Goal: Transaction & Acquisition: Purchase product/service

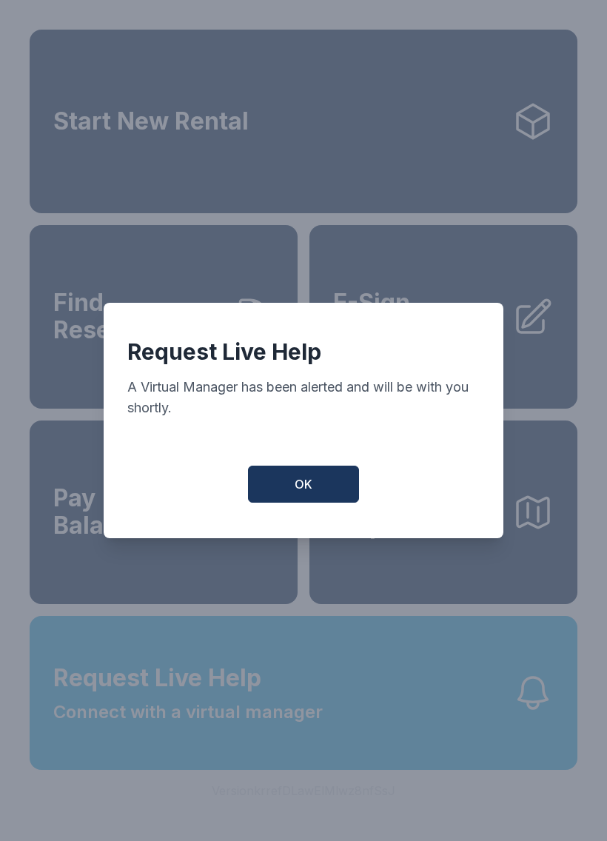
click at [301, 486] on span "OK" at bounding box center [304, 485] width 18 height 18
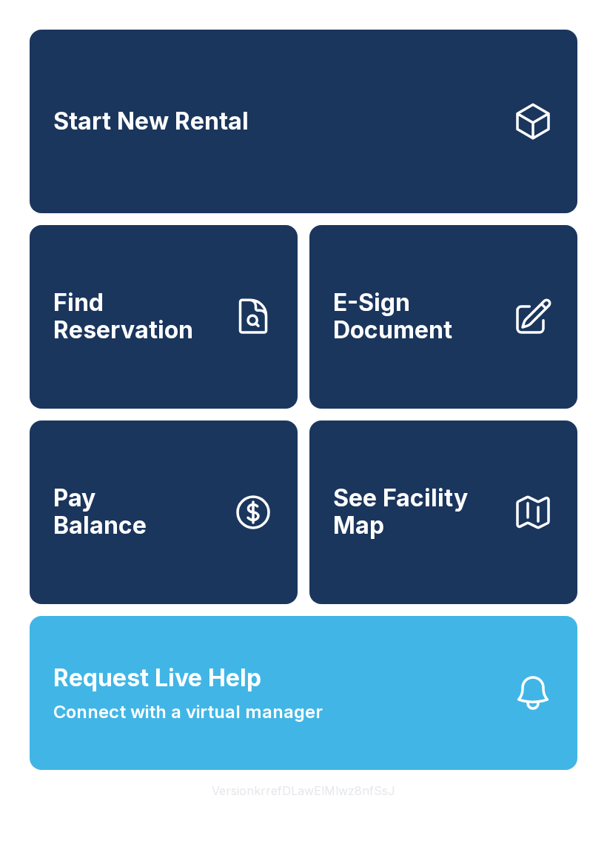
click at [410, 700] on button "Request Live Help Connect with a virtual manager" at bounding box center [304, 693] width 548 height 154
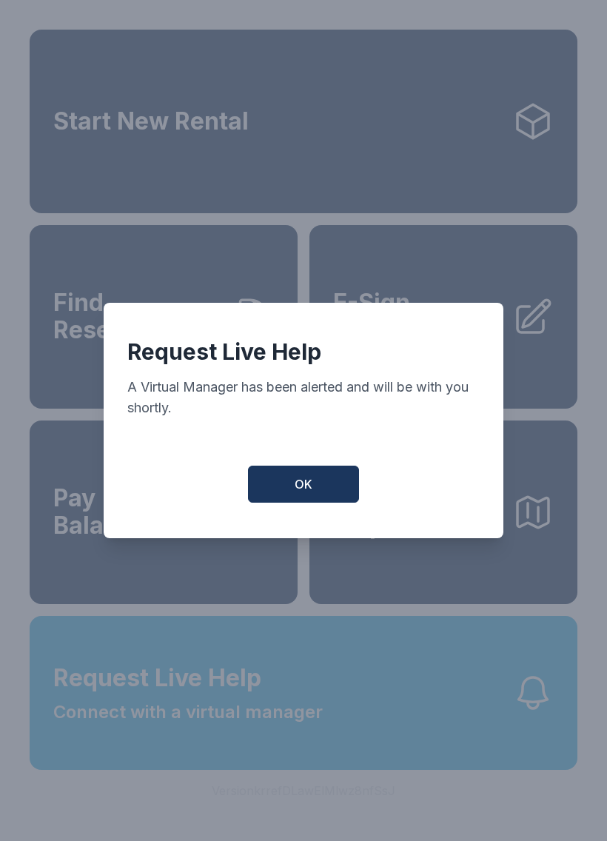
click at [294, 493] on button "OK" at bounding box center [303, 484] width 111 height 37
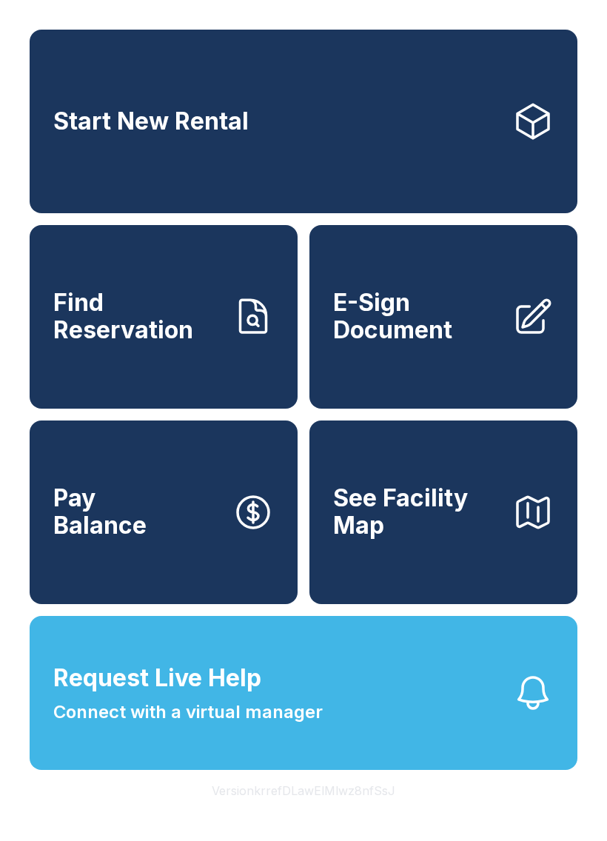
click at [174, 324] on span "Find Reservation" at bounding box center [136, 317] width 167 height 54
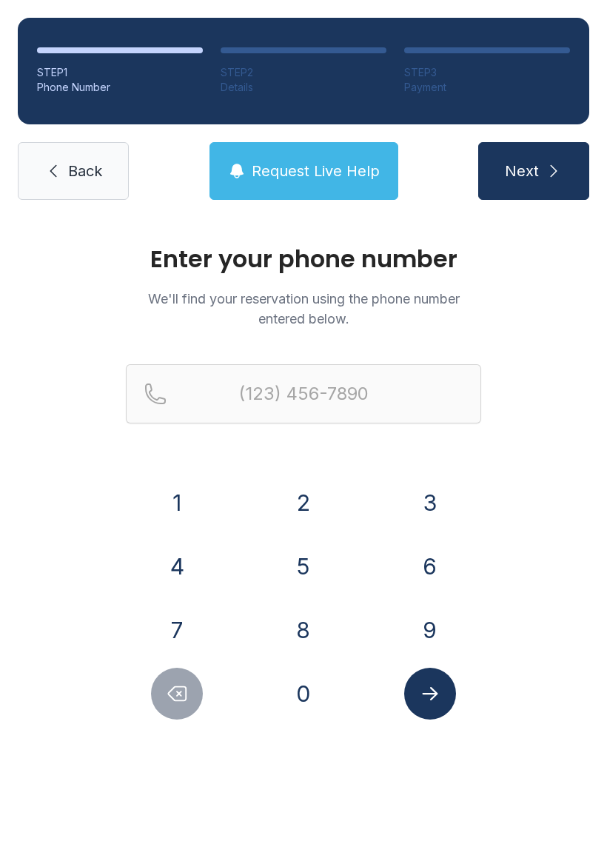
click at [427, 630] on button "9" at bounding box center [430, 630] width 52 height 52
click at [167, 573] on button "4" at bounding box center [177, 567] width 52 height 52
click at [301, 619] on button "8" at bounding box center [304, 630] width 52 height 52
click at [317, 497] on button "2" at bounding box center [304, 503] width 52 height 52
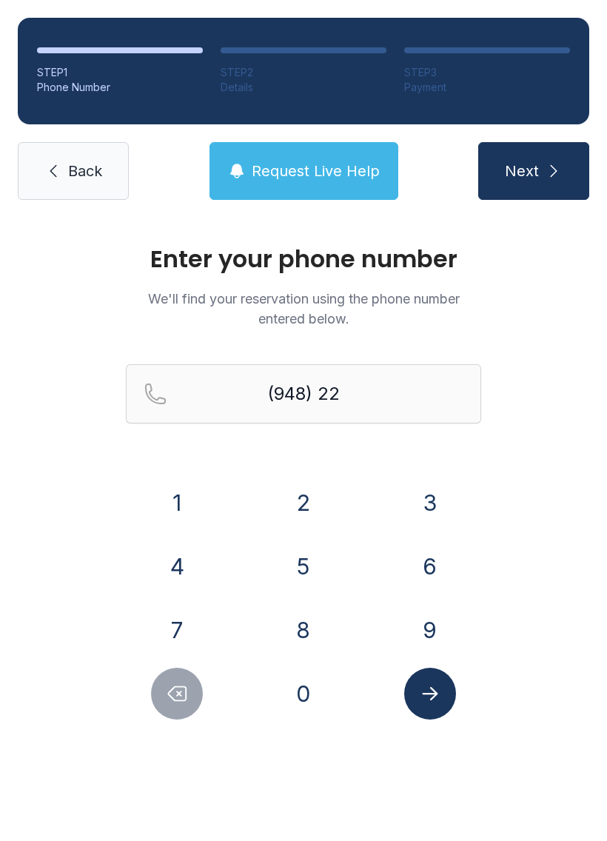
click at [190, 624] on button "7" at bounding box center [177, 630] width 52 height 52
click at [179, 622] on button "7" at bounding box center [177, 630] width 52 height 52
click at [433, 560] on button "6" at bounding box center [430, 567] width 52 height 52
click at [443, 488] on button "3" at bounding box center [430, 503] width 52 height 52
click at [298, 698] on button "0" at bounding box center [304, 694] width 52 height 52
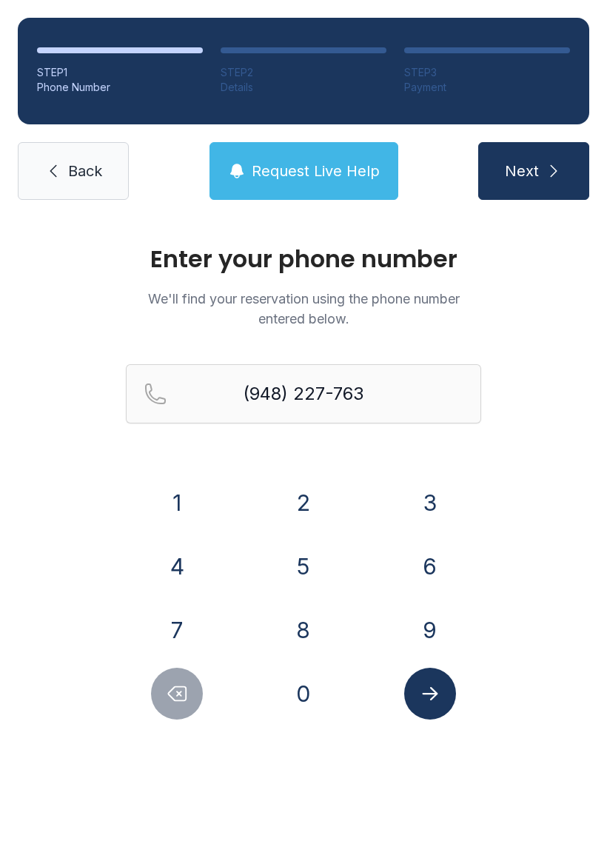
type input "[PHONE_NUMBER]"
click at [436, 684] on icon "Submit lookup form" at bounding box center [430, 694] width 22 height 22
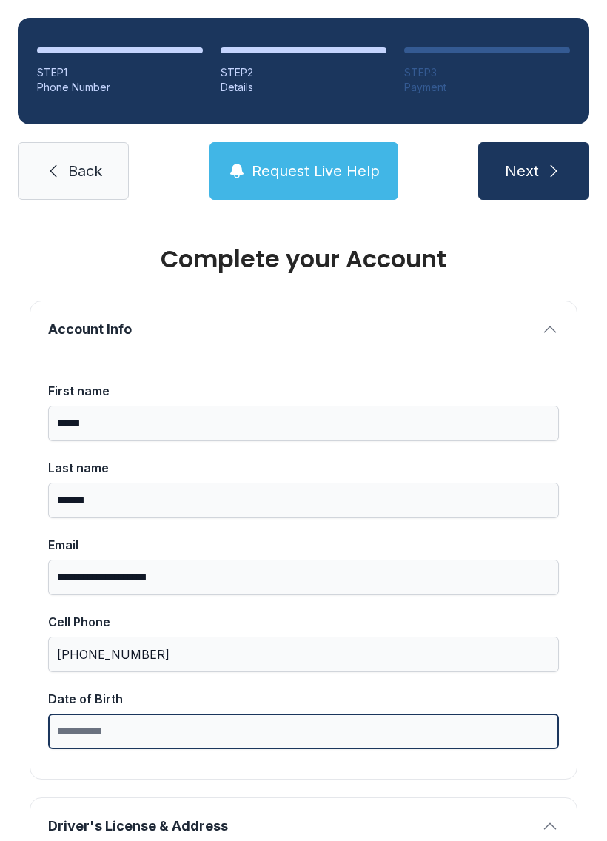
click at [177, 719] on input "Date of Birth" at bounding box center [303, 732] width 511 height 36
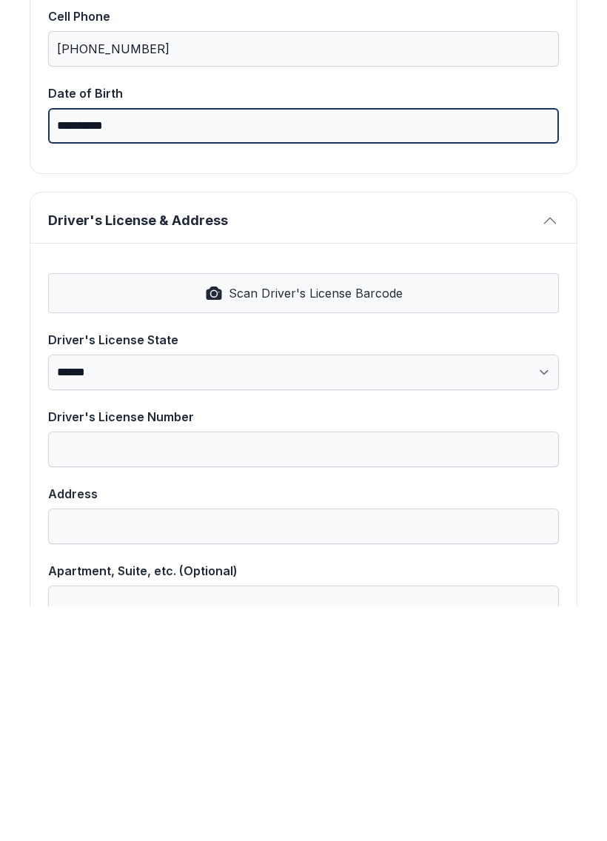
scroll to position [380, 0]
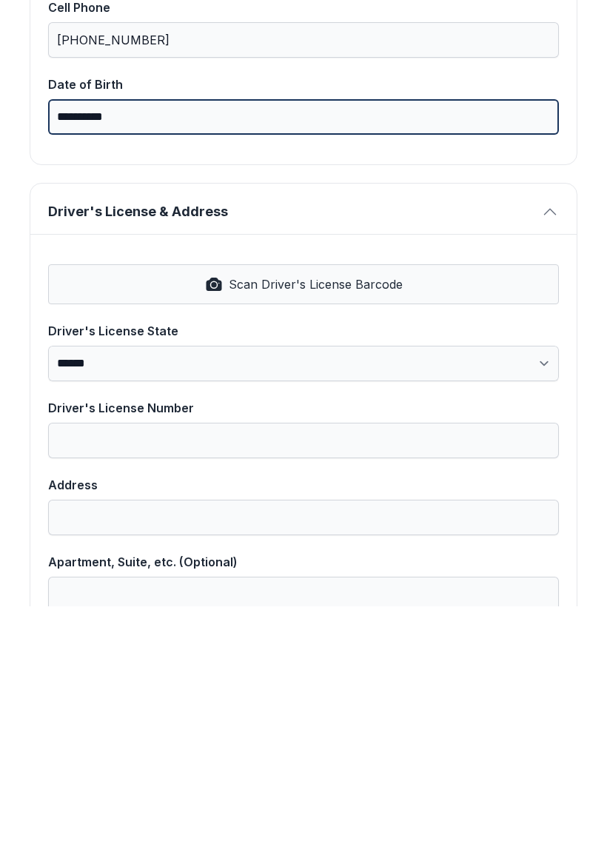
type input "**********"
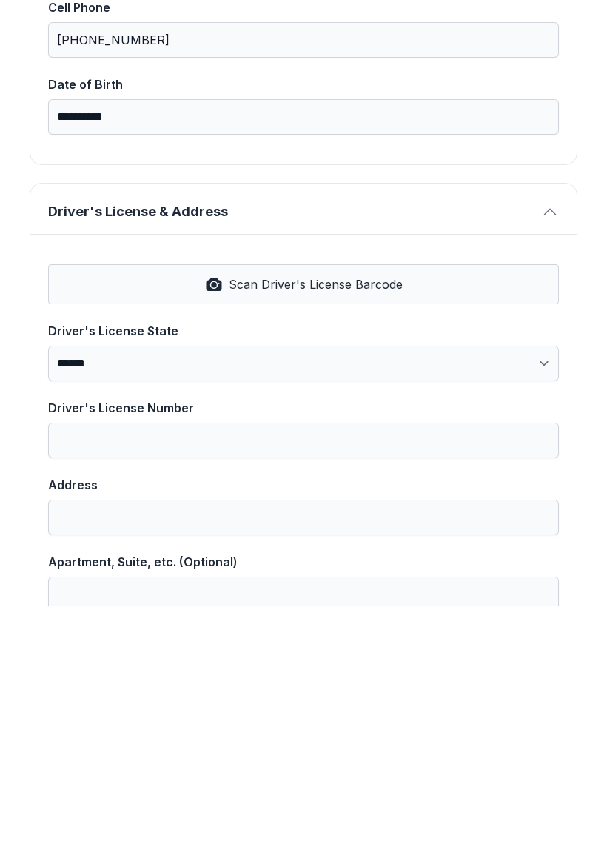
click at [221, 513] on icon "button" at bounding box center [214, 519] width 16 height 13
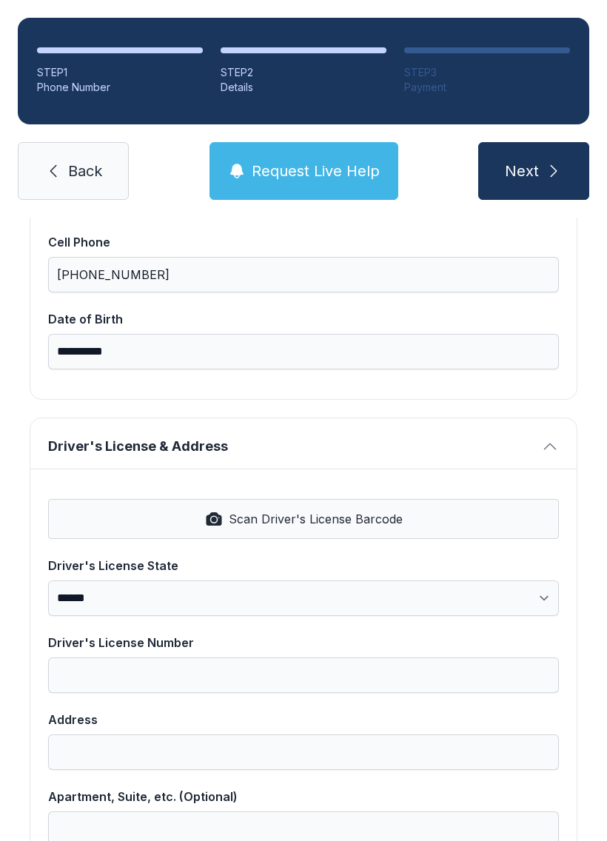
select select "**"
type input "*********"
type input "**********"
select select "**"
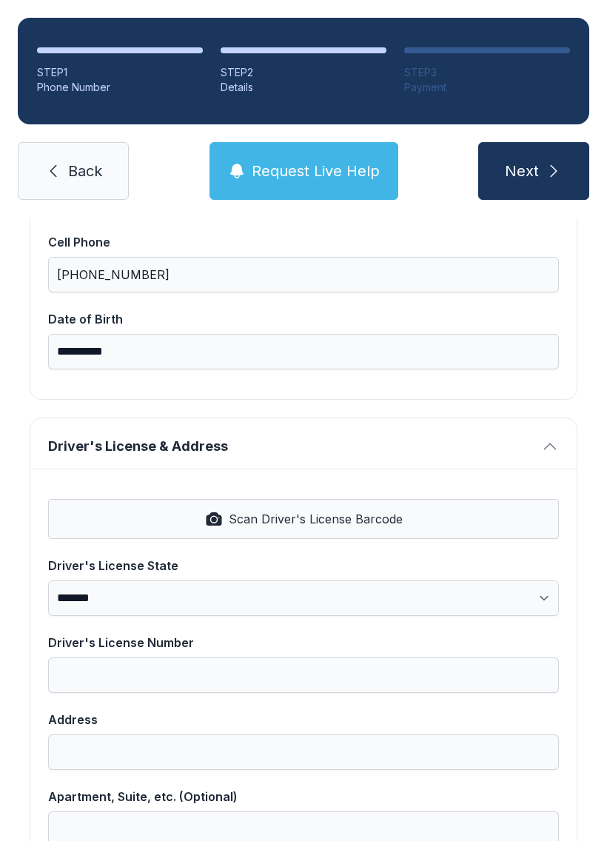
type input "*****"
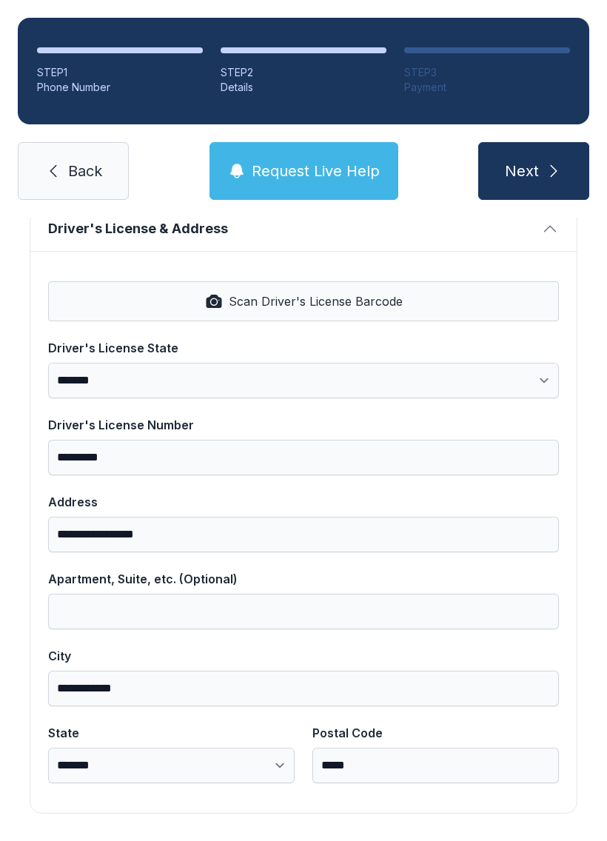
scroll to position [597, 0]
click at [512, 161] on span "Next" at bounding box center [522, 171] width 34 height 21
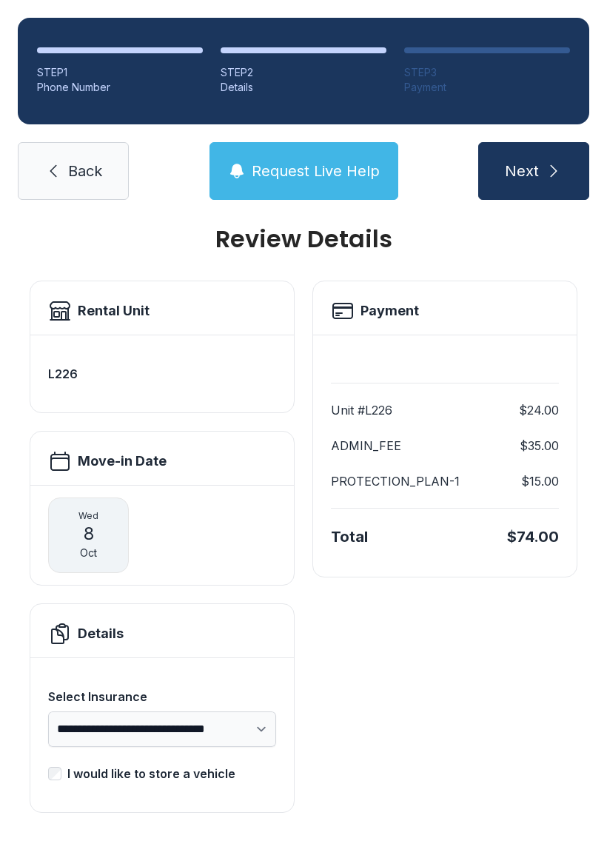
scroll to position [19, 0]
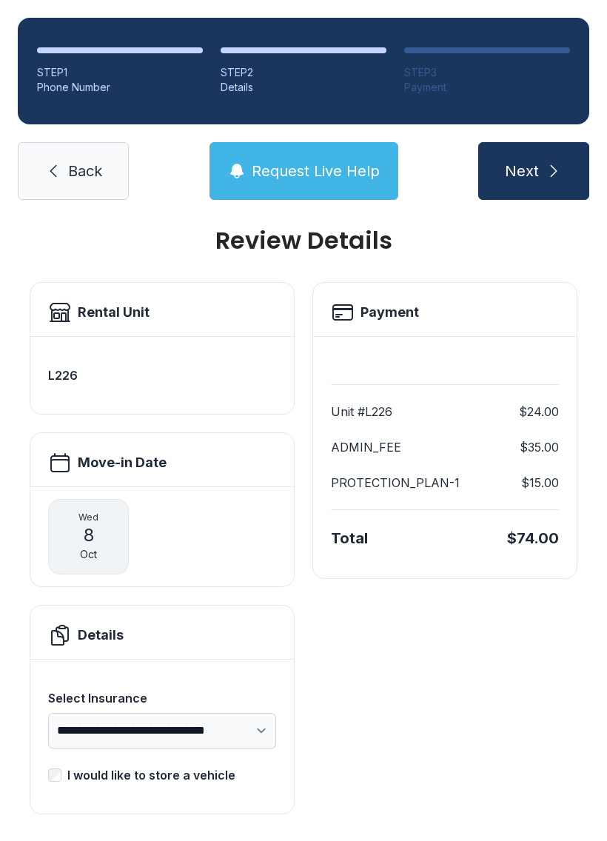
click at [549, 147] on button "Next" at bounding box center [533, 171] width 111 height 58
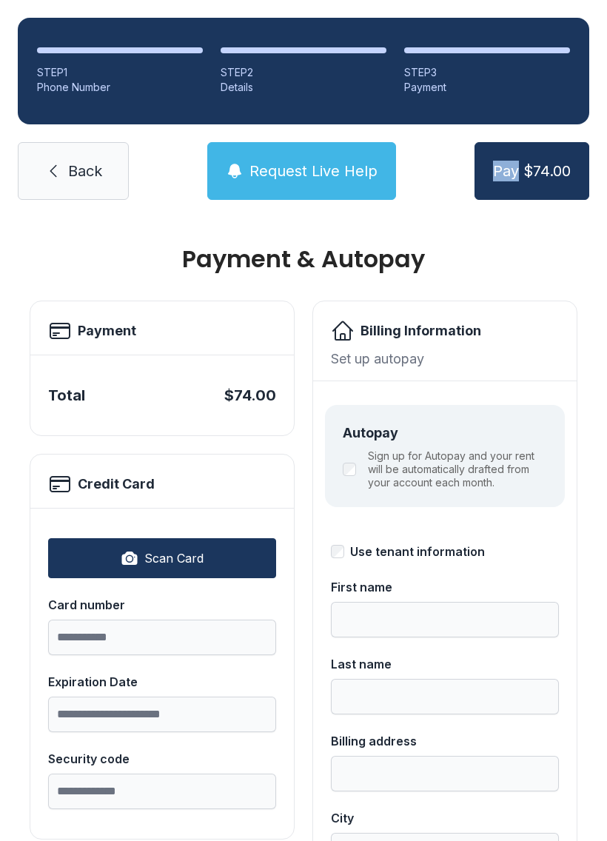
click at [547, 193] on button "Pay $74.00" at bounding box center [532, 171] width 115 height 58
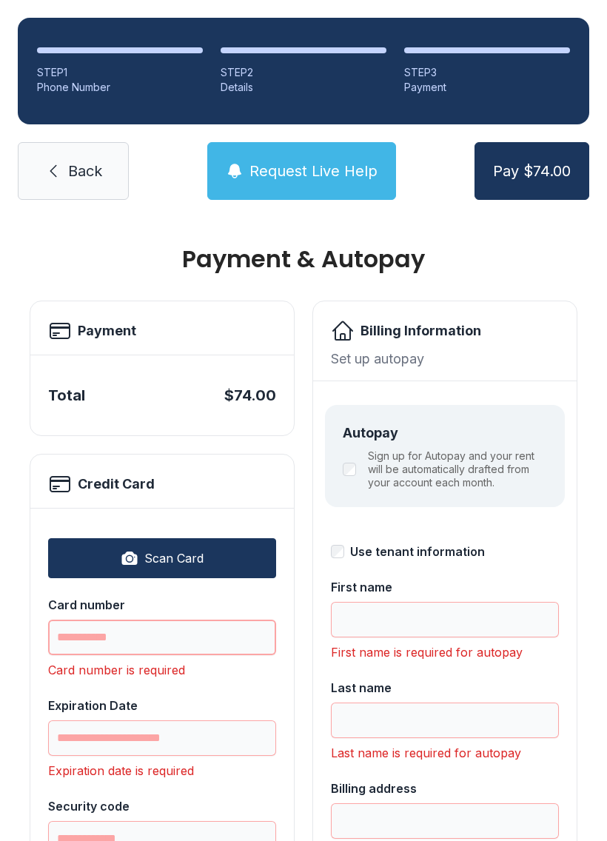
scroll to position [33, 0]
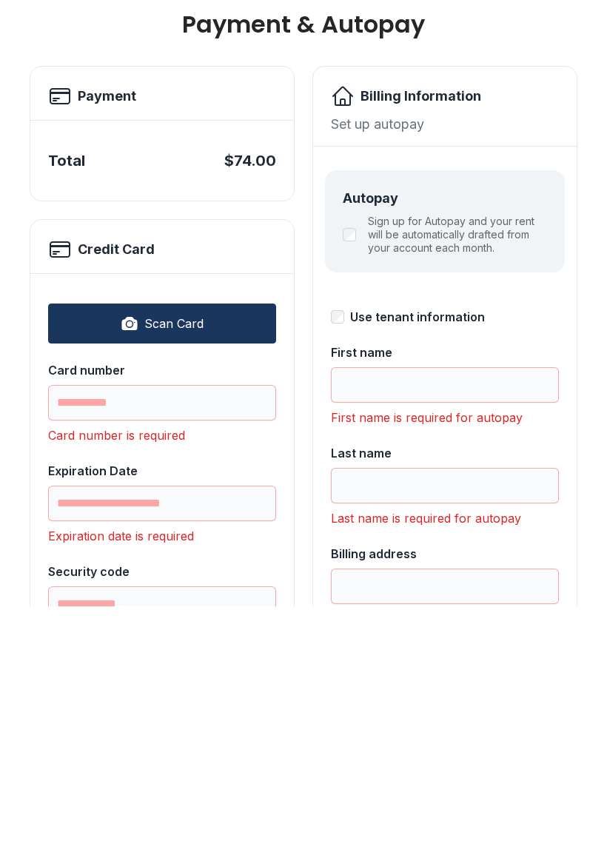
click at [167, 550] on span "Scan Card" at bounding box center [173, 559] width 59 height 18
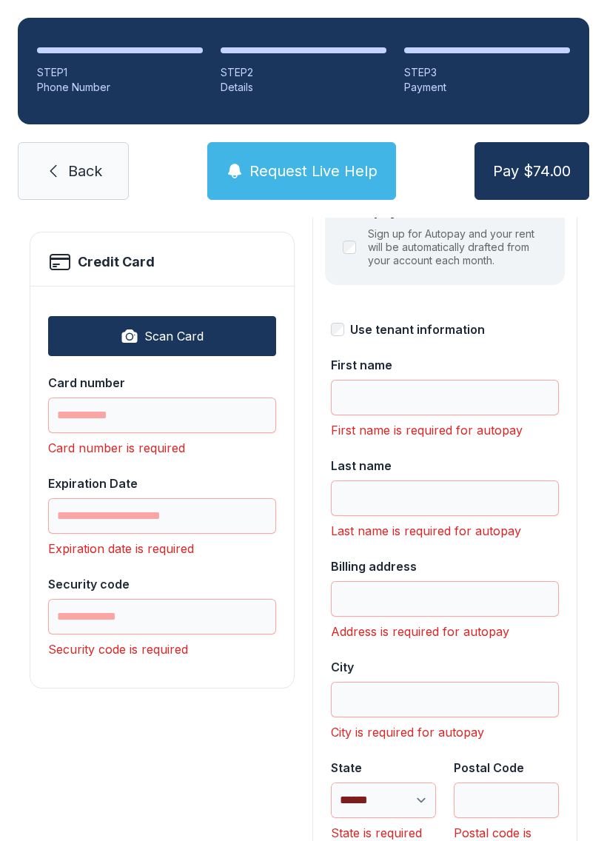
scroll to position [223, 0]
click at [74, 397] on input "Card number" at bounding box center [162, 415] width 228 height 36
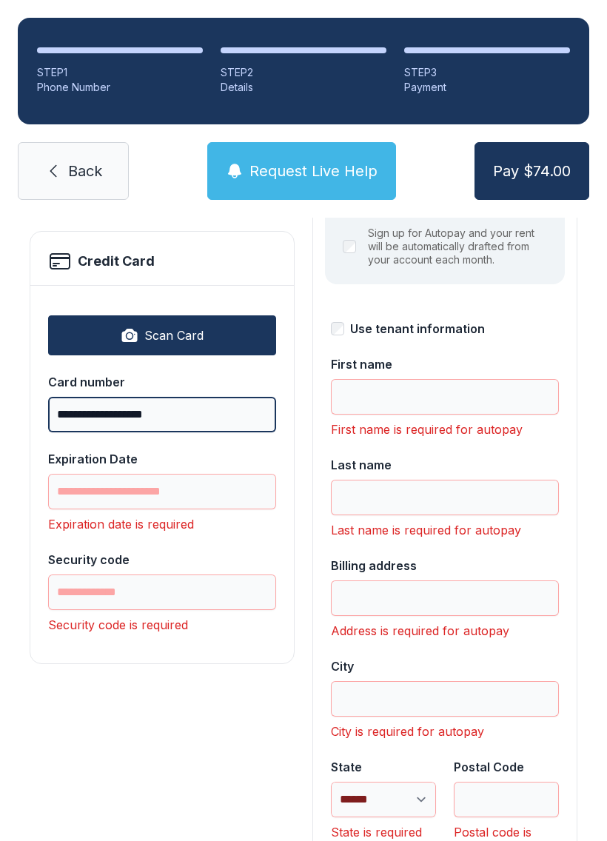
type input "**********"
click at [84, 474] on input "Expiration Date" at bounding box center [162, 492] width 228 height 36
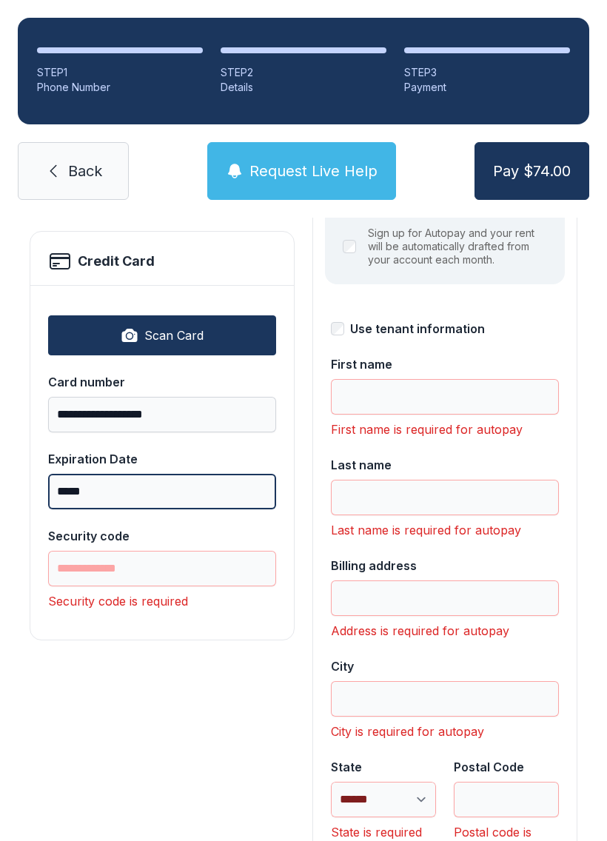
type input "*****"
click at [90, 551] on input "Security code" at bounding box center [162, 569] width 228 height 36
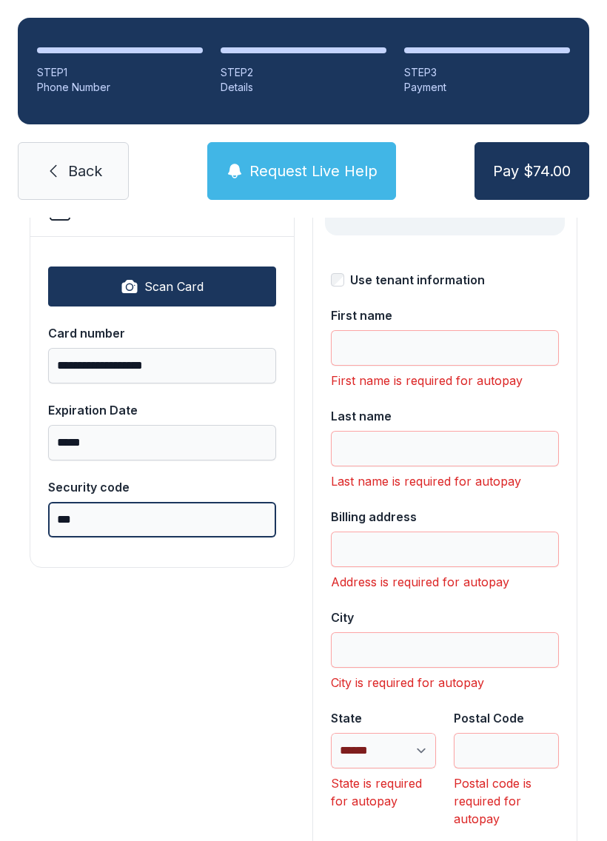
scroll to position [304, 0]
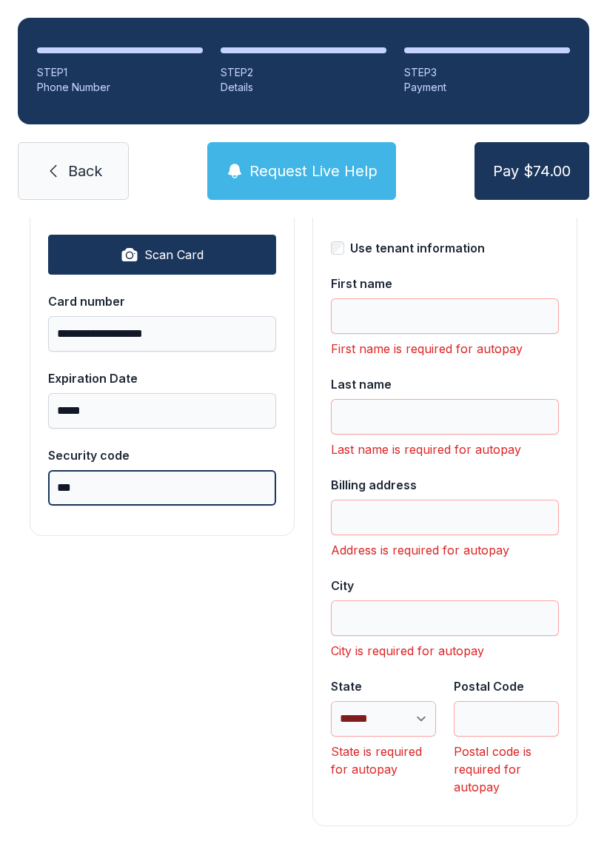
type input "***"
click at [380, 299] on input "First name" at bounding box center [445, 317] width 228 height 36
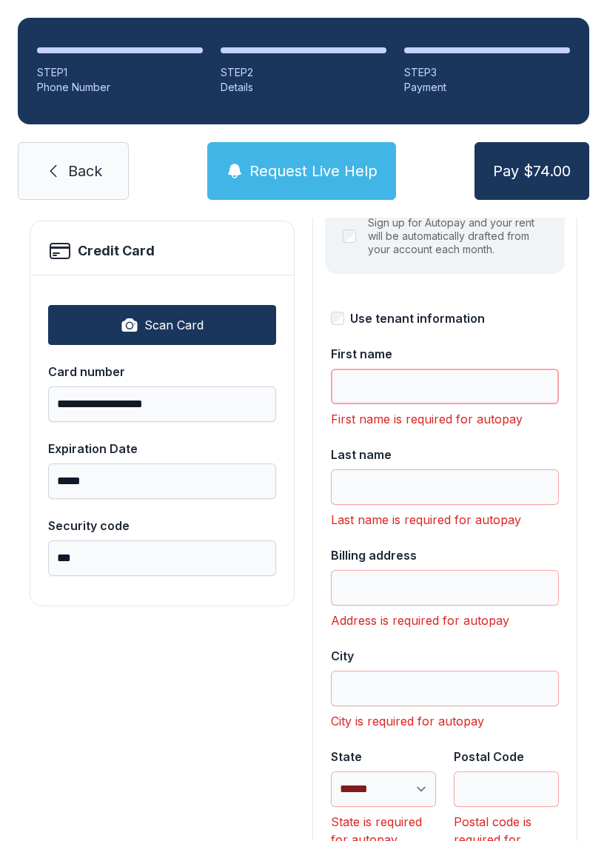
scroll to position [230, 0]
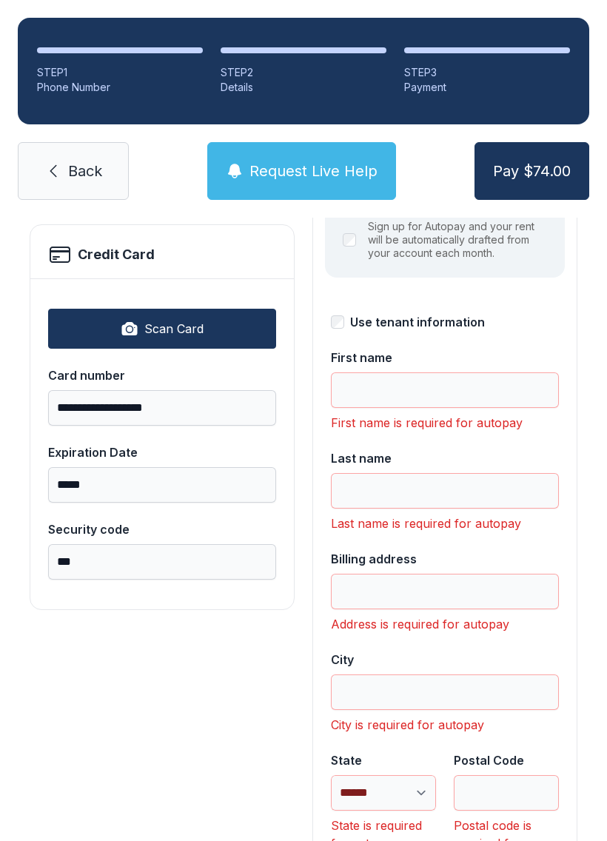
click at [538, 142] on button "Pay $74.00" at bounding box center [532, 171] width 115 height 58
click at [531, 142] on button "Pay $74.00" at bounding box center [532, 171] width 115 height 58
click at [530, 161] on span "Pay $74.00" at bounding box center [532, 171] width 78 height 21
click at [528, 161] on span "Pay $74.00" at bounding box center [532, 171] width 78 height 21
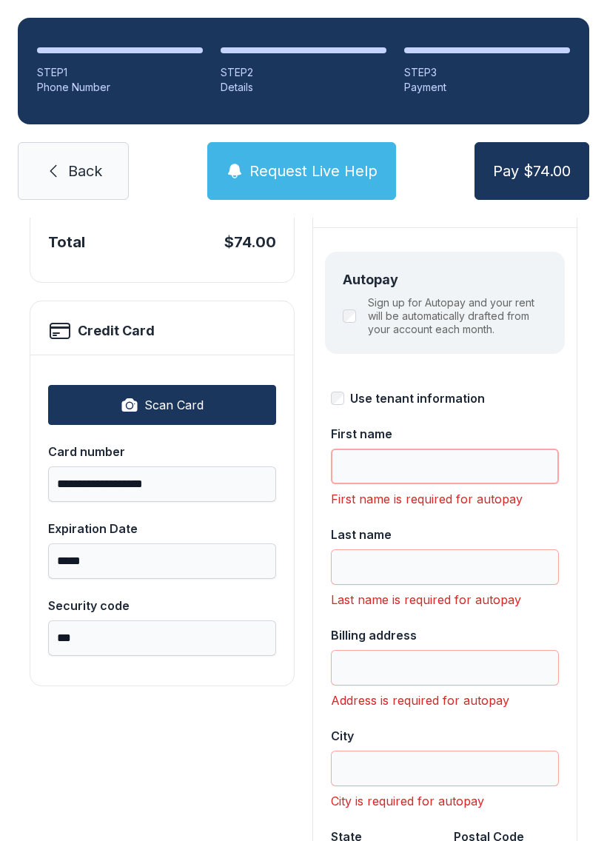
scroll to position [147, 0]
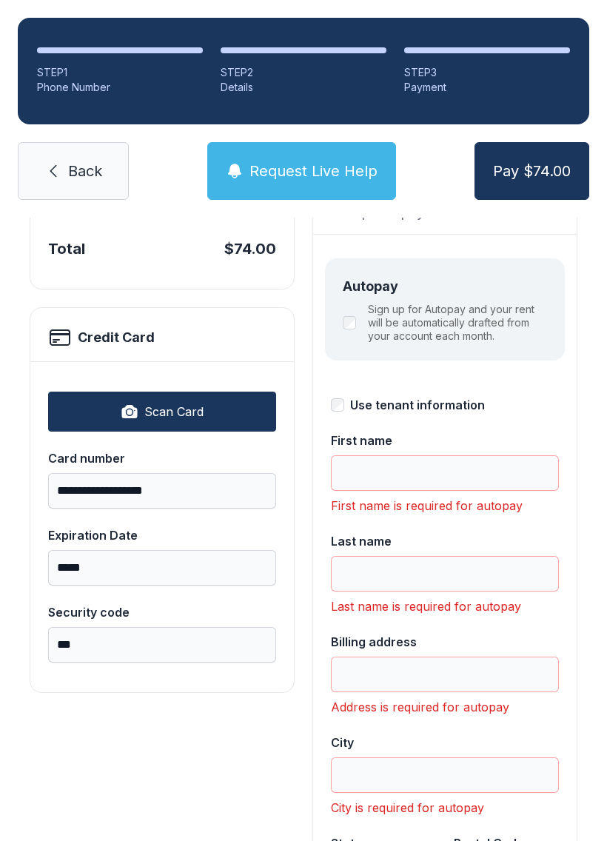
click at [359, 303] on div "Sign up for Autopay and your rent will be automatically drafted from your accou…" at bounding box center [445, 323] width 204 height 40
click at [363, 303] on div "Sign up for Autopay and your rent will be automatically drafted from your accou…" at bounding box center [445, 323] width 204 height 40
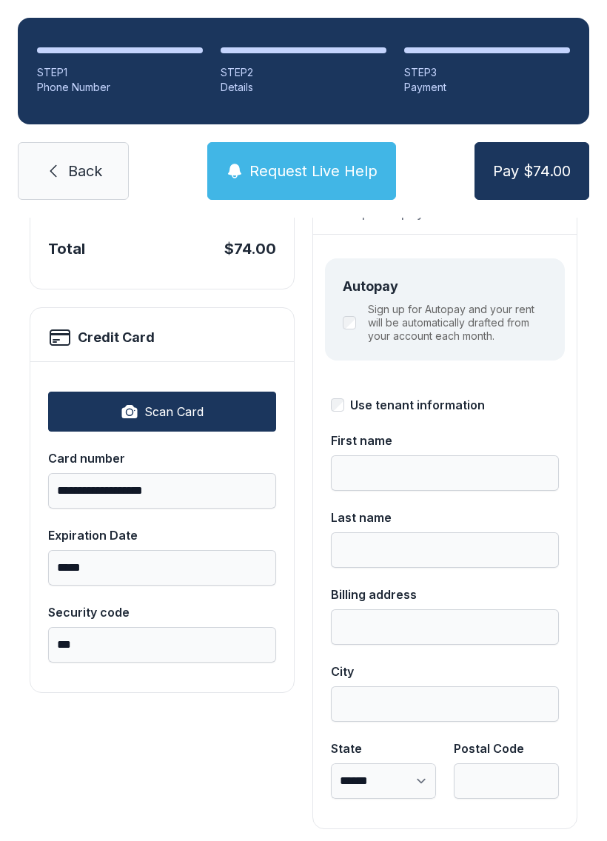
click at [521, 161] on span "Pay $74.00" at bounding box center [532, 171] width 78 height 21
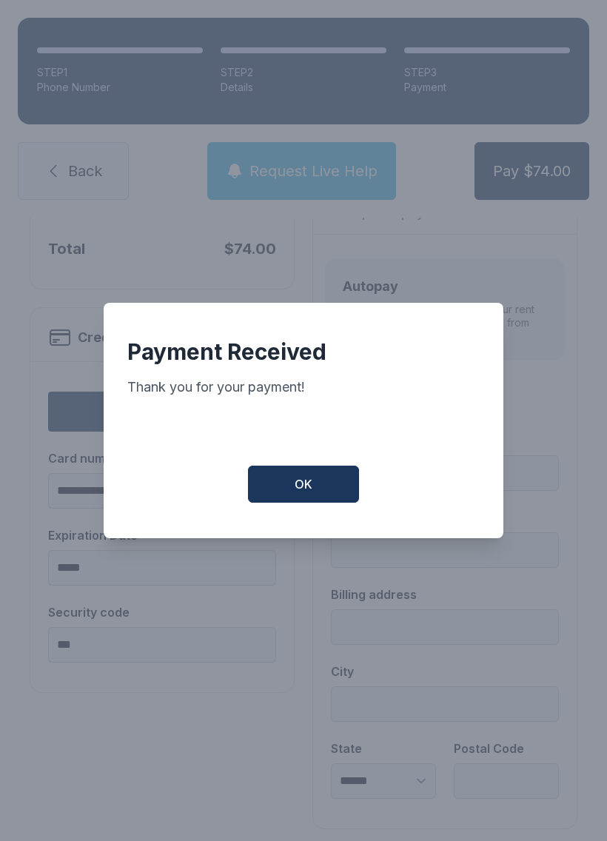
click at [297, 522] on div "Payment Received Thank you for your payment! OK" at bounding box center [304, 421] width 400 height 236
click at [288, 512] on div "Payment Received Thank you for your payment! OK" at bounding box center [304, 421] width 400 height 236
click at [303, 490] on span "OK" at bounding box center [304, 485] width 18 height 18
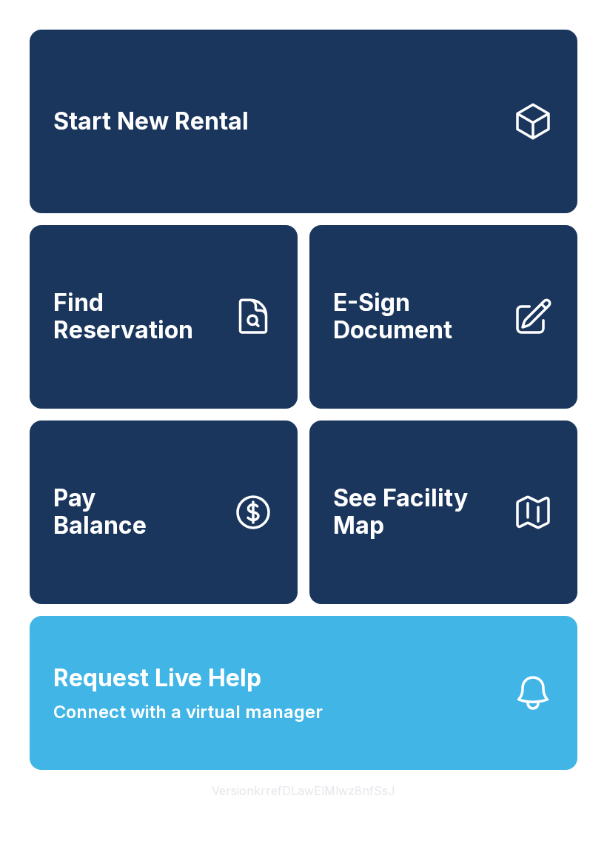
click at [303, 714] on span "Request Live Help Connect with a virtual manager" at bounding box center [188, 693] width 270 height 65
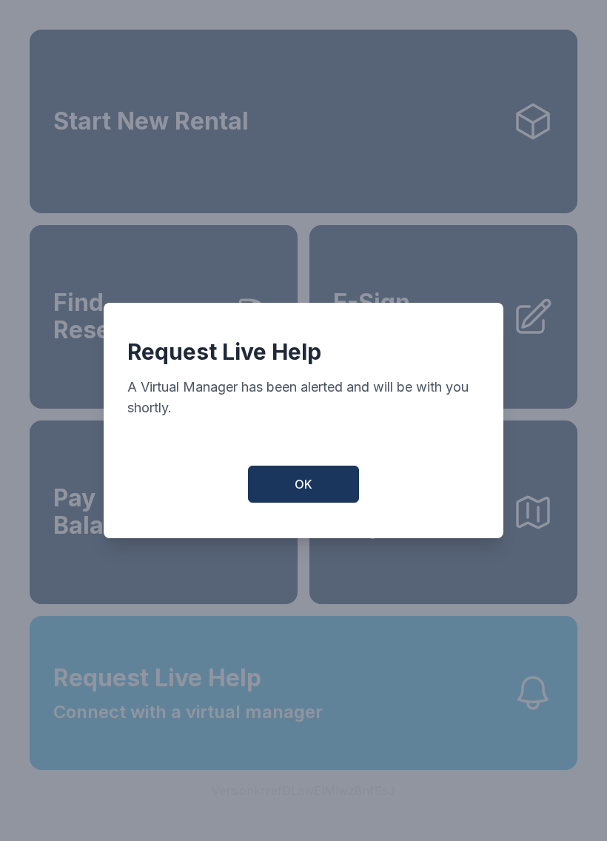
click at [321, 497] on button "OK" at bounding box center [303, 484] width 111 height 37
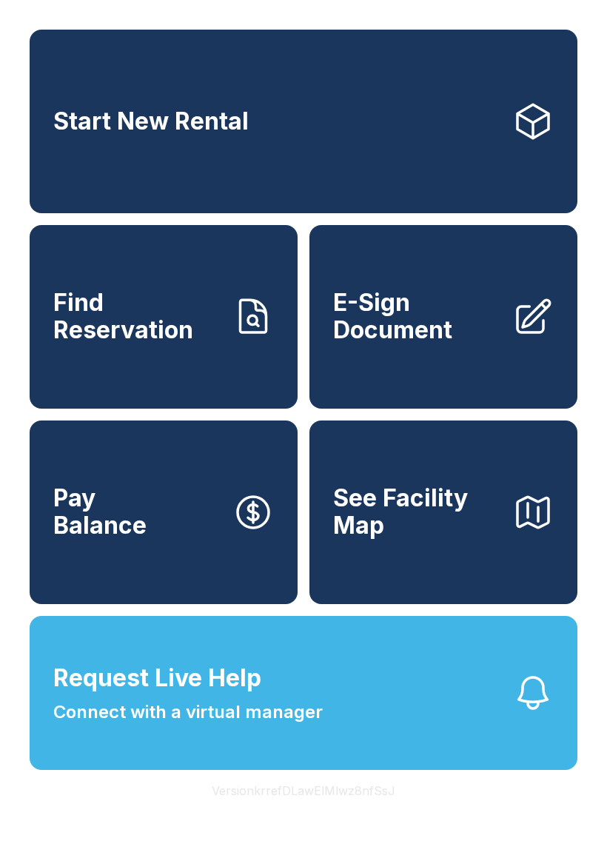
click at [273, 726] on span "Request Live Help Connect with a virtual manager" at bounding box center [188, 693] width 270 height 65
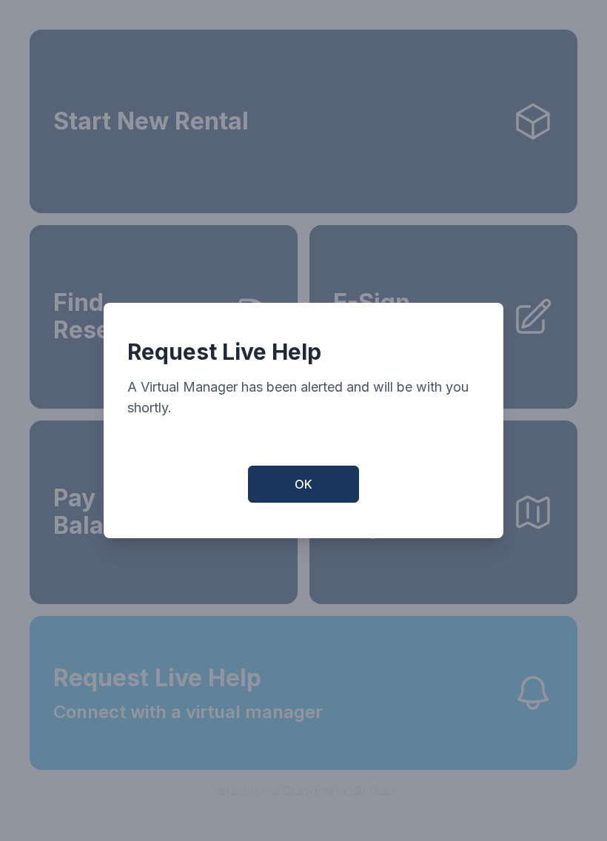
click at [337, 479] on button "OK" at bounding box center [303, 484] width 111 height 37
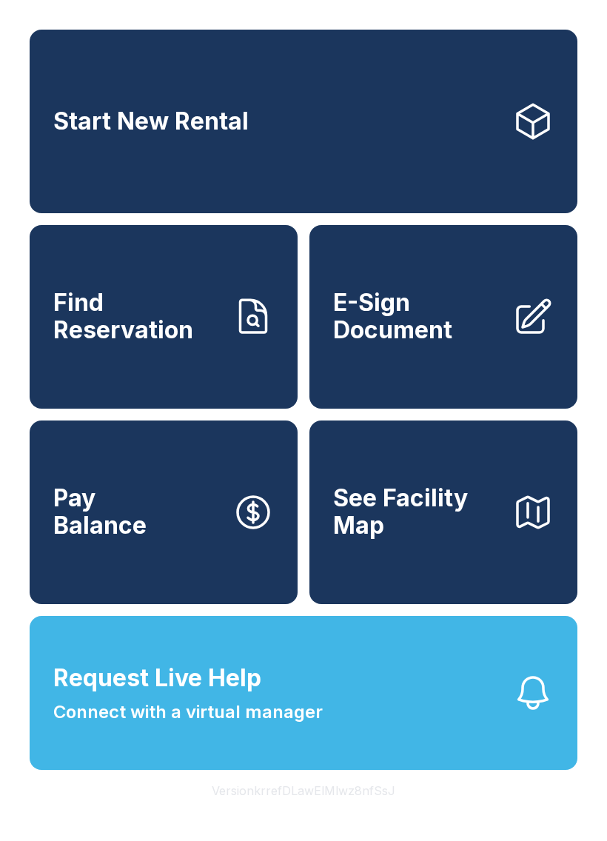
click at [304, 726] on span "Connect with a virtual manager" at bounding box center [188, 712] width 270 height 27
